Goal: Task Accomplishment & Management: Manage account settings

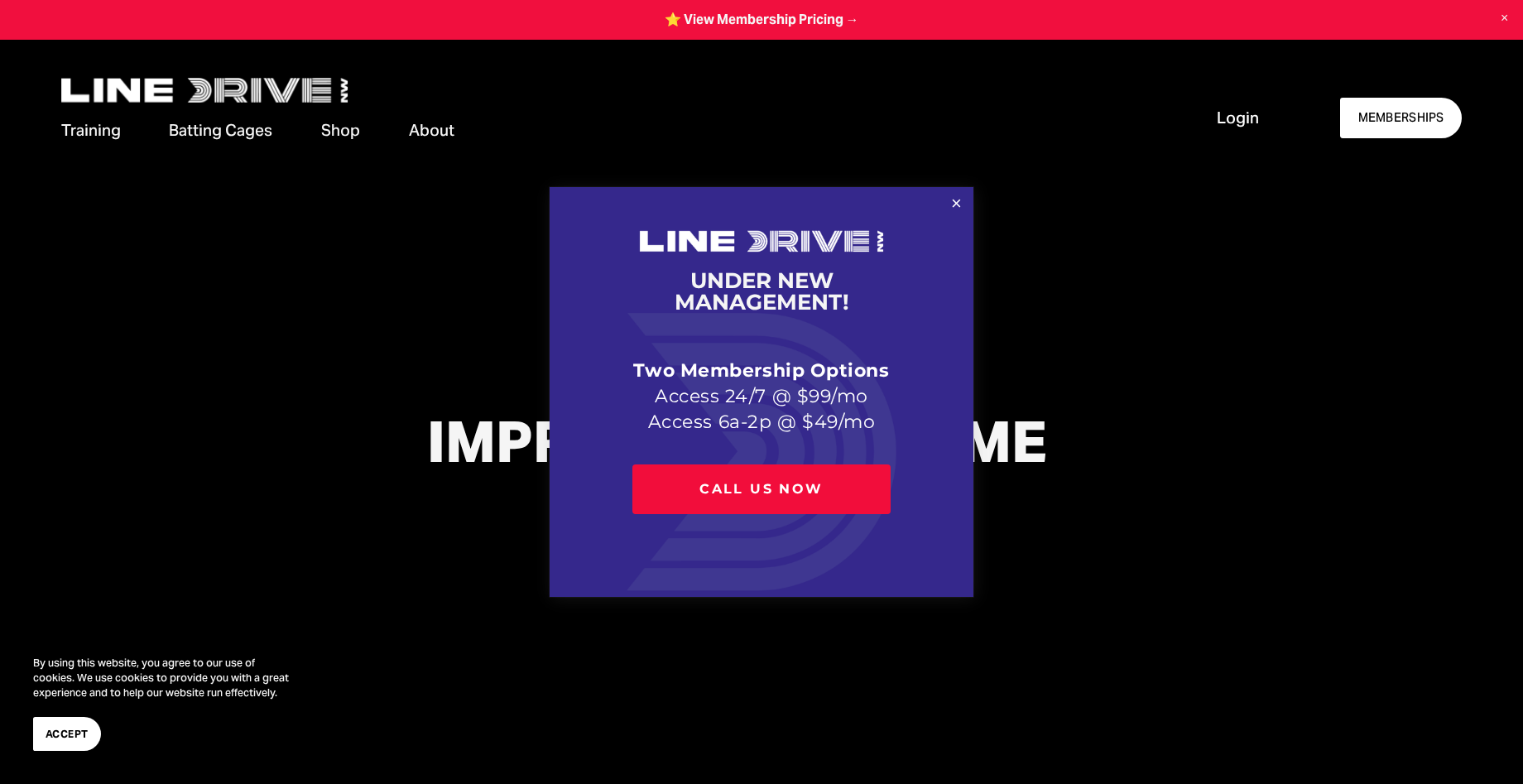
click at [1244, 120] on div at bounding box center [762, 392] width 1523 height 784
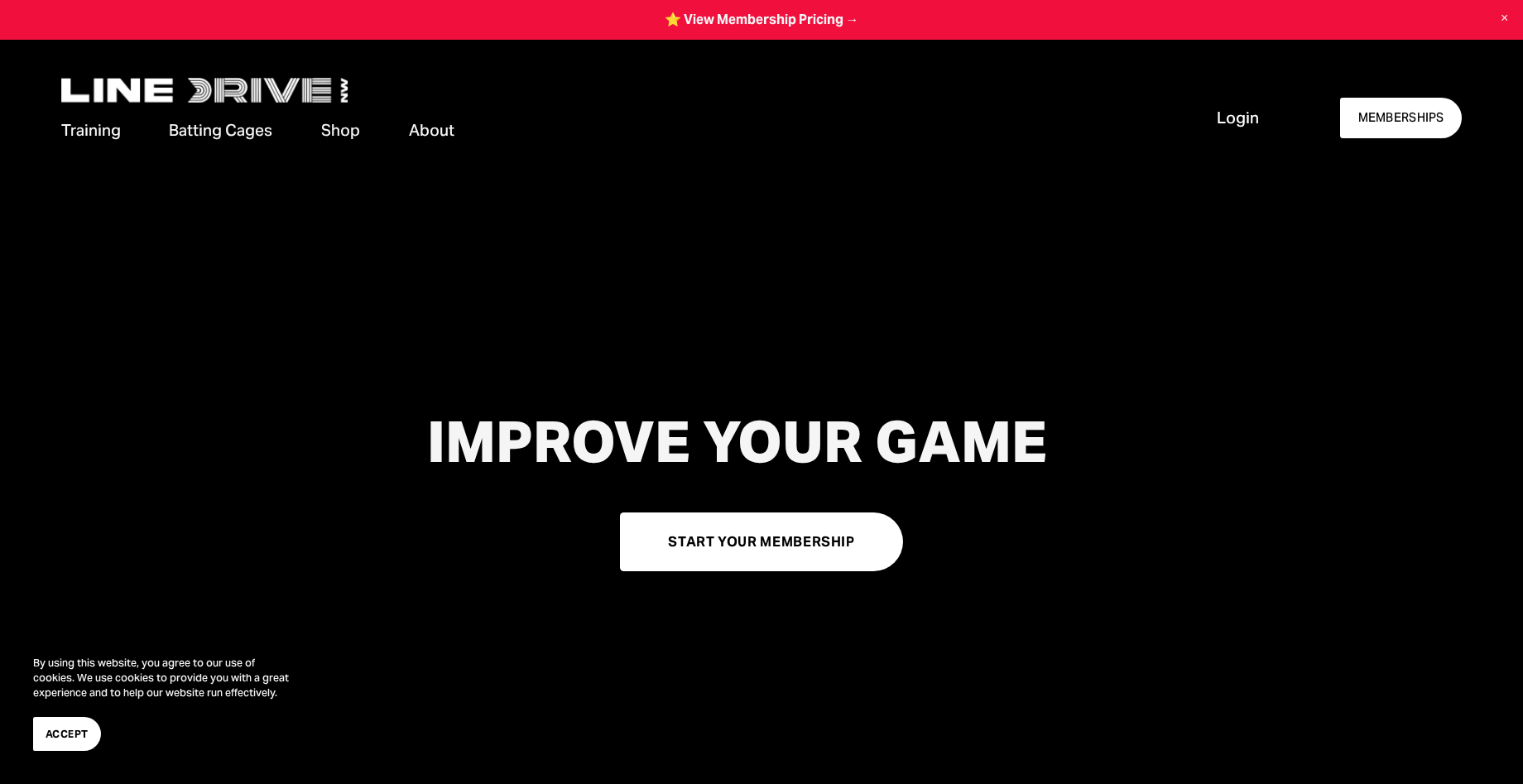
click at [1225, 115] on span "Login" at bounding box center [1237, 117] width 42 height 23
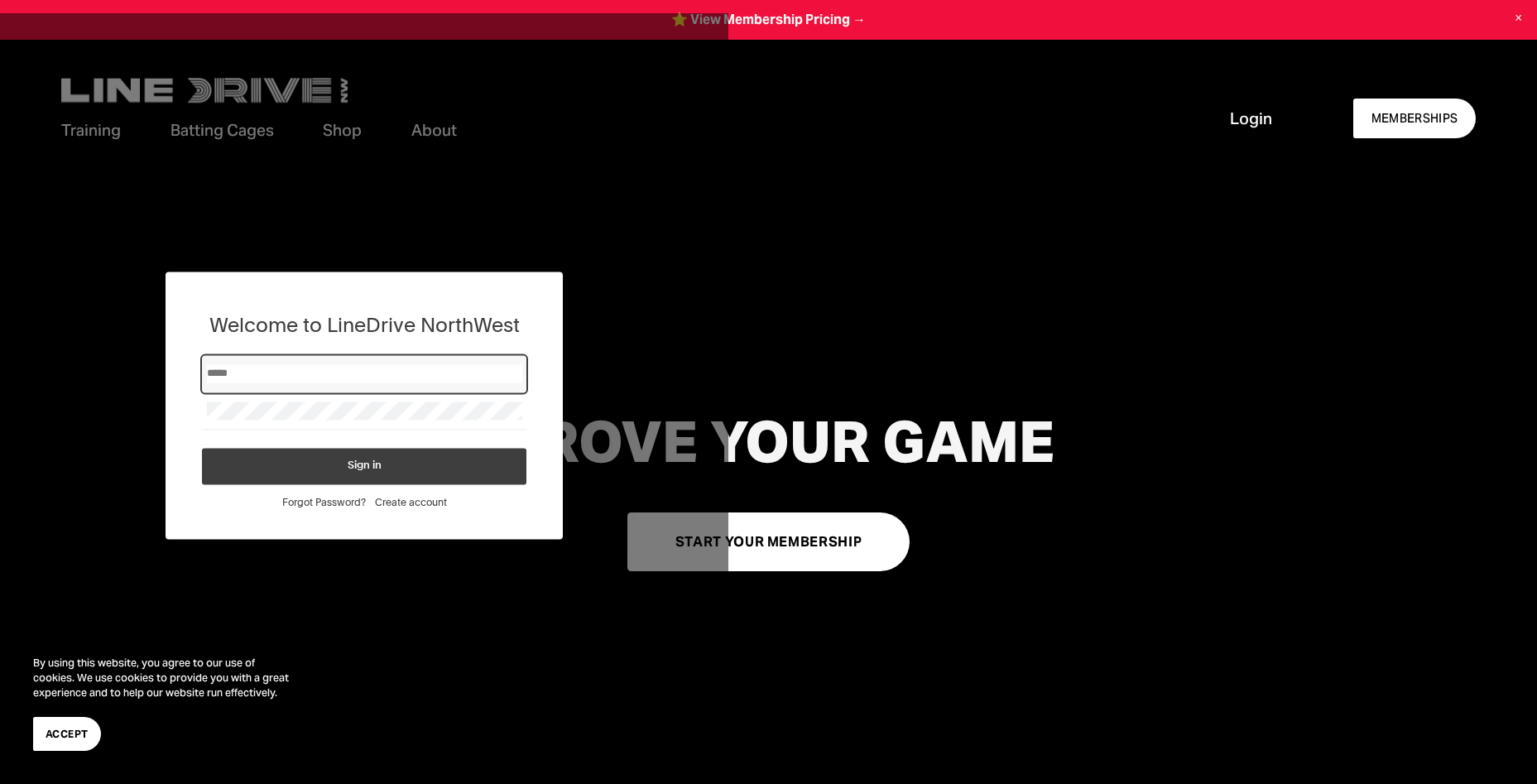
click at [388, 372] on input "Email" at bounding box center [364, 373] width 315 height 19
type input "**********"
click at [202, 448] on button "Sign in" at bounding box center [363, 466] width 324 height 36
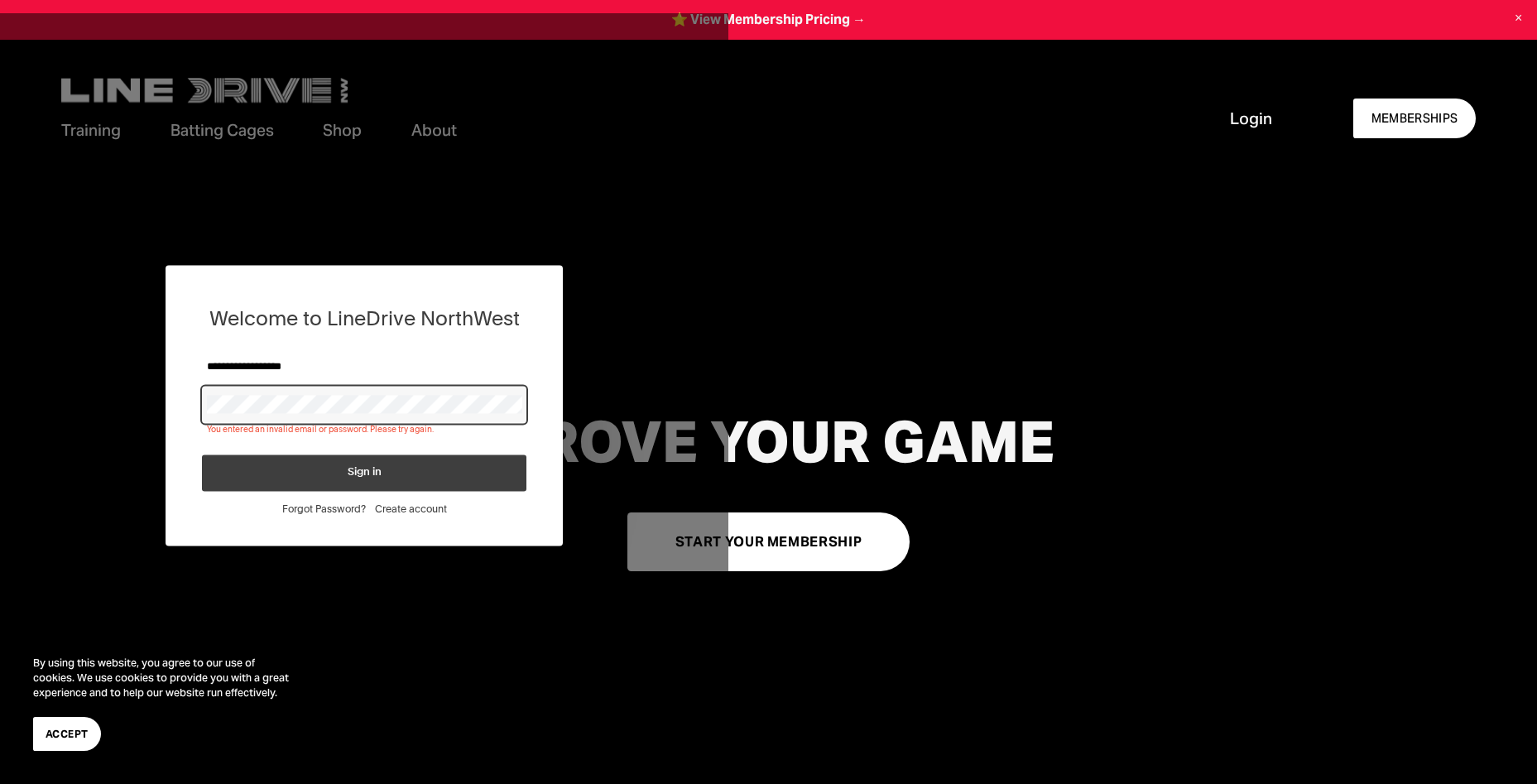
click at [202, 454] on button "Sign in" at bounding box center [363, 472] width 324 height 36
click at [332, 464] on button "Sign in" at bounding box center [363, 472] width 324 height 36
click at [202, 454] on button "Sign in" at bounding box center [363, 472] width 324 height 36
click at [356, 469] on span "Sign in" at bounding box center [364, 472] width 34 height 11
click at [340, 475] on button "Sign in" at bounding box center [363, 472] width 324 height 36
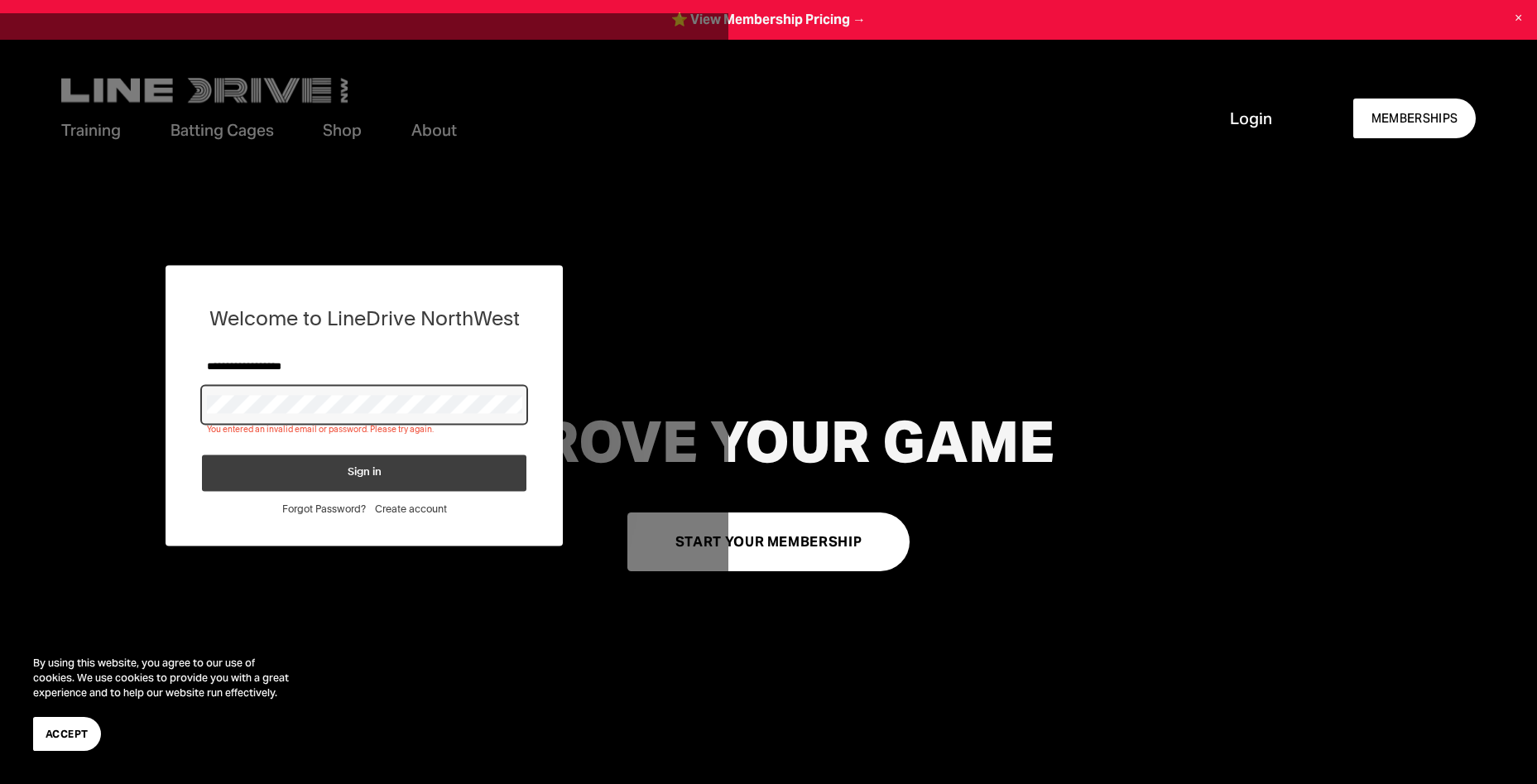
click at [202, 454] on button "Sign in" at bounding box center [363, 472] width 324 height 36
click at [331, 469] on button "Sign in" at bounding box center [363, 472] width 324 height 36
click at [364, 466] on button "Sign in" at bounding box center [363, 472] width 324 height 36
click at [313, 508] on span "Forgot Password?" at bounding box center [323, 508] width 83 height 13
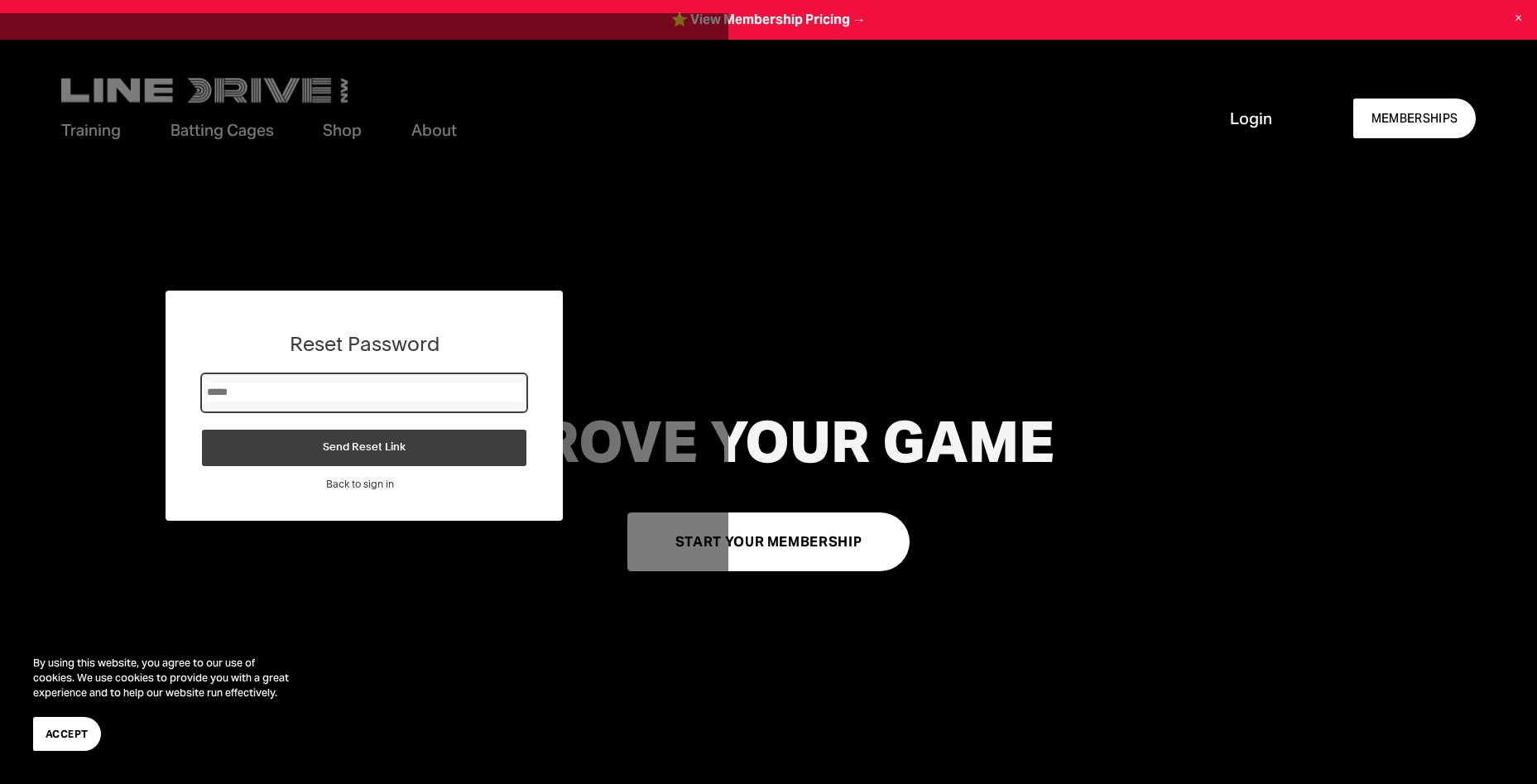
click at [324, 399] on input "Email" at bounding box center [364, 392] width 315 height 19
click at [650, 74] on div "Reset Password Send Reset Link Back to sign in" at bounding box center [364, 405] width 728 height 784
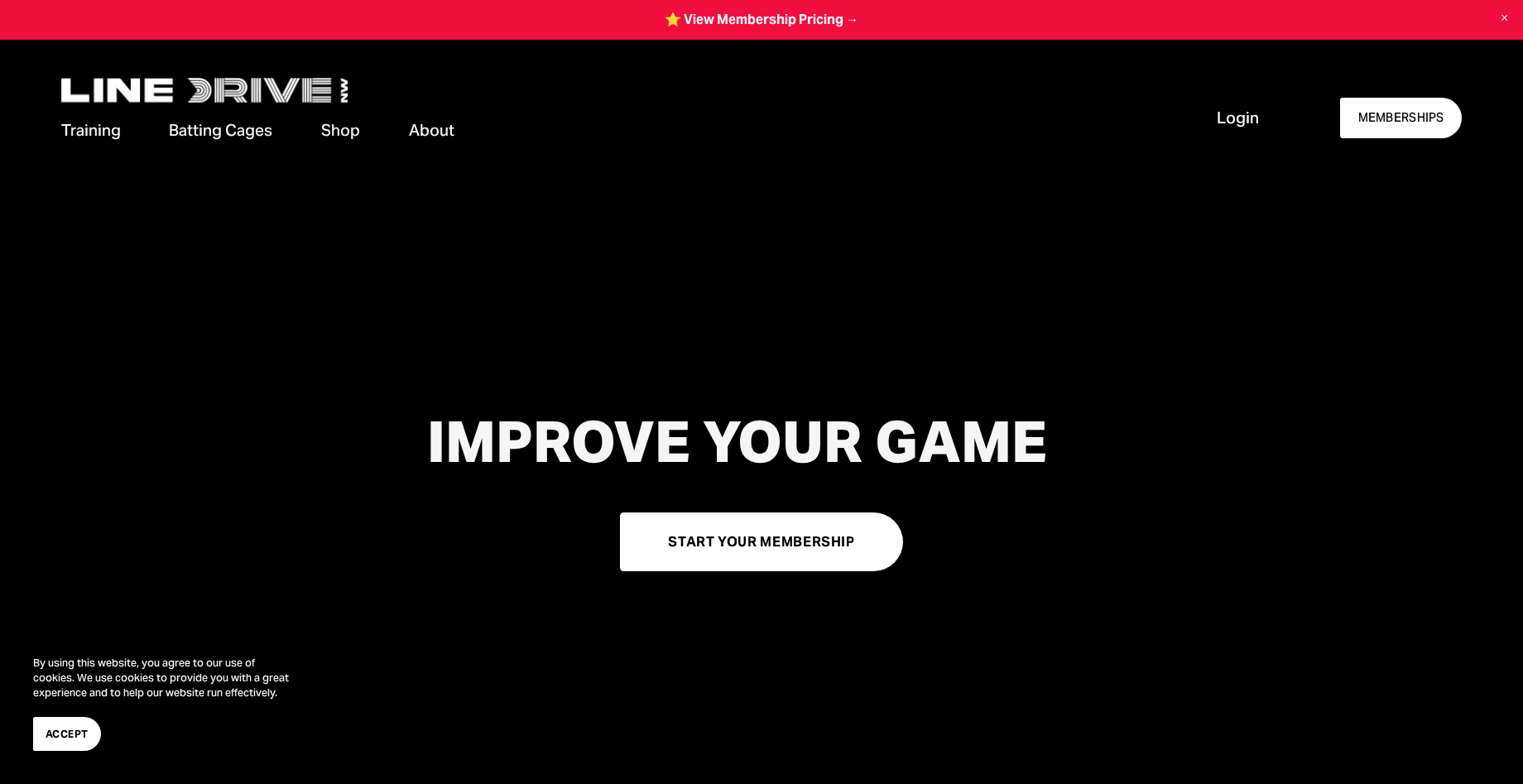
click at [0, 0] on link "Cage Availability" at bounding box center [0, 0] width 0 height 0
